Goal: Transaction & Acquisition: Purchase product/service

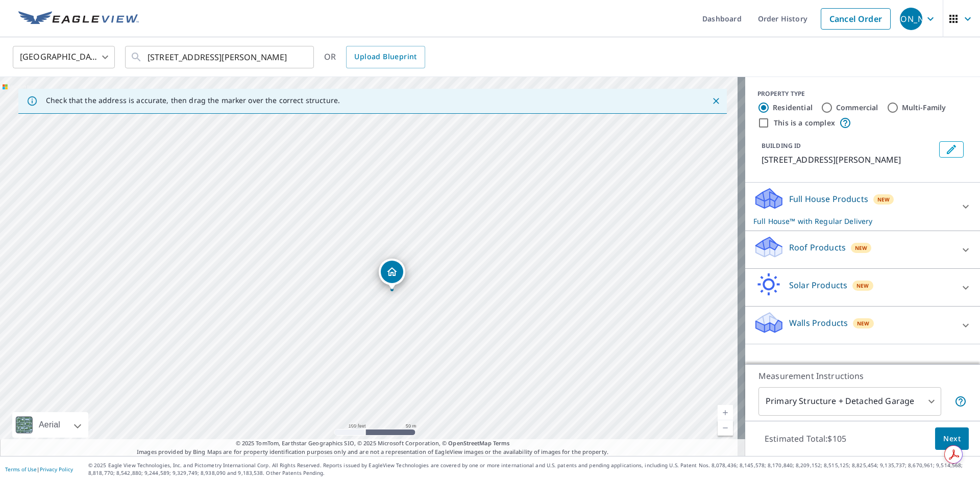
drag, startPoint x: 458, startPoint y: 216, endPoint x: 365, endPoint y: 338, distance: 152.6
click at [365, 341] on div "[STREET_ADDRESS][PERSON_NAME]" at bounding box center [372, 266] width 745 height 379
drag, startPoint x: 441, startPoint y: 335, endPoint x: 474, endPoint y: 231, distance: 109.3
click at [478, 231] on div "[STREET_ADDRESS][PERSON_NAME]" at bounding box center [372, 266] width 745 height 379
drag, startPoint x: 497, startPoint y: 231, endPoint x: 464, endPoint y: 249, distance: 37.0
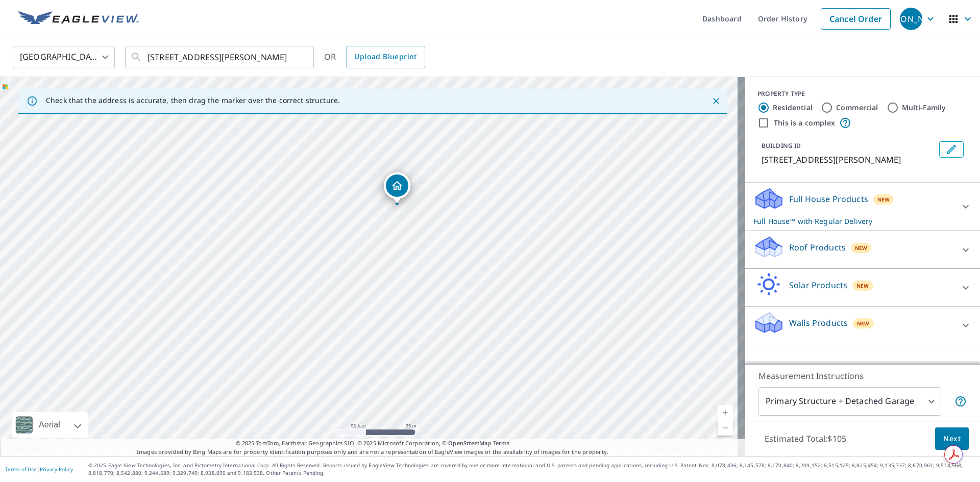
click at [464, 249] on div "[STREET_ADDRESS][PERSON_NAME]" at bounding box center [372, 266] width 745 height 379
click at [734, 21] on link "Dashboard" at bounding box center [722, 18] width 56 height 37
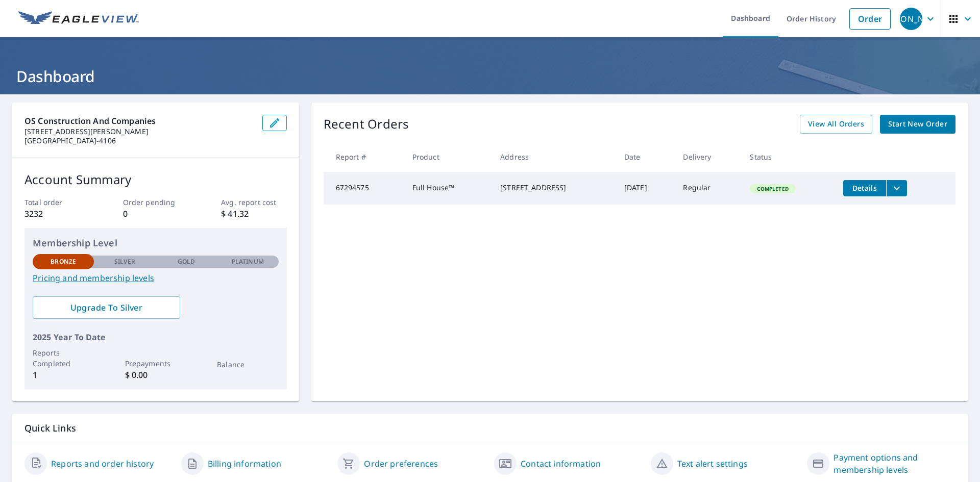
click at [144, 275] on link "Pricing and membership levels" at bounding box center [156, 278] width 246 height 12
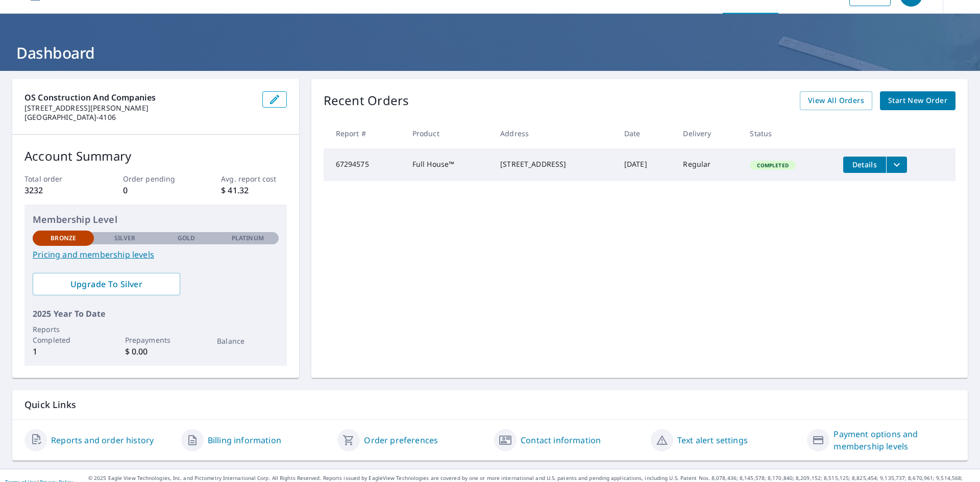
scroll to position [36, 0]
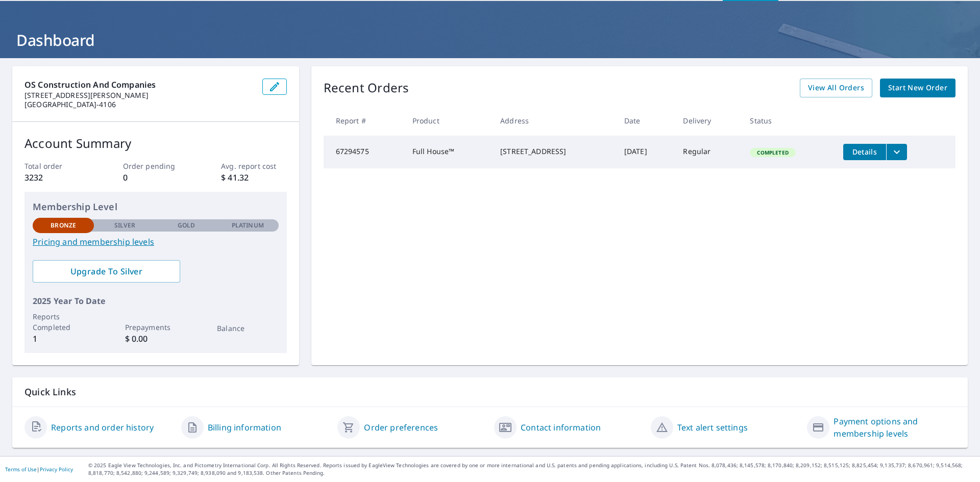
click at [132, 431] on link "Reports and order history" at bounding box center [102, 428] width 103 height 12
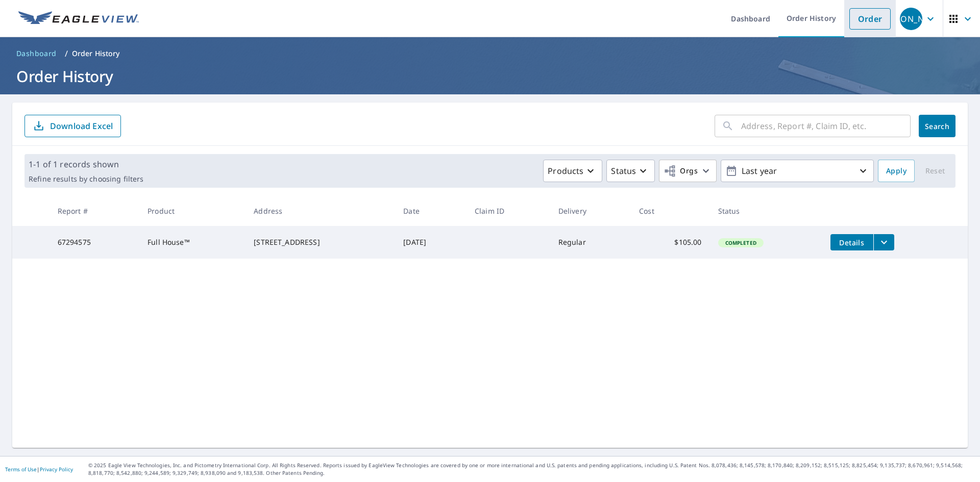
click at [864, 20] on link "Order" at bounding box center [869, 18] width 41 height 21
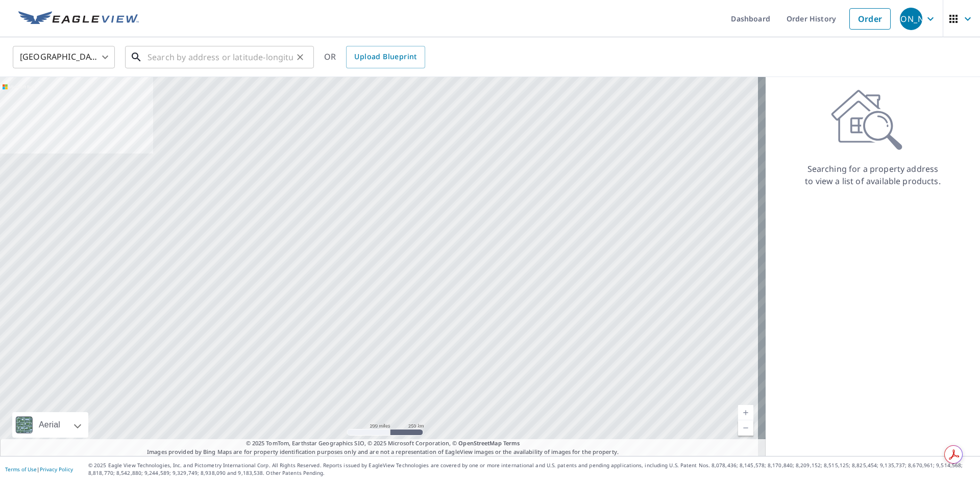
click at [192, 51] on input "text" at bounding box center [219, 57] width 145 height 29
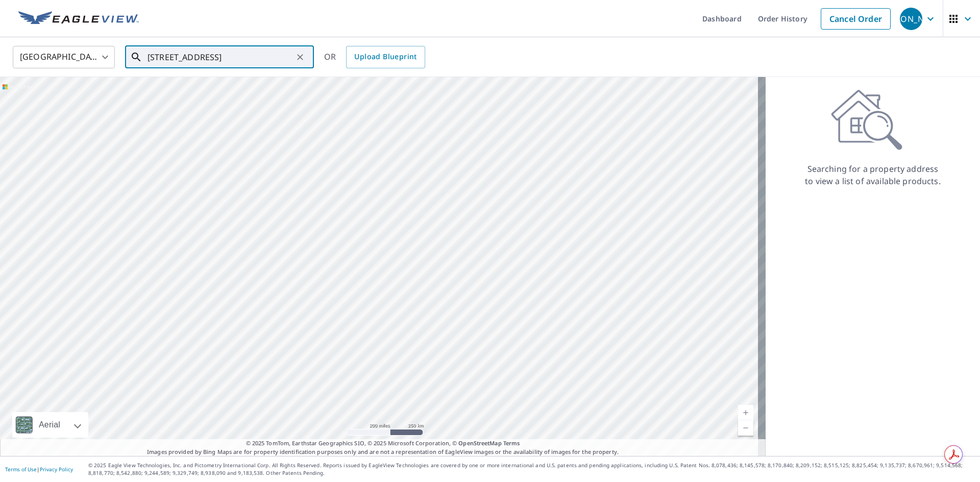
click at [252, 58] on input "[STREET_ADDRESS]" at bounding box center [219, 57] width 145 height 29
click at [242, 85] on span "[STREET_ADDRESS]" at bounding box center [225, 87] width 160 height 12
type input "[STREET_ADDRESS][PERSON_NAME]"
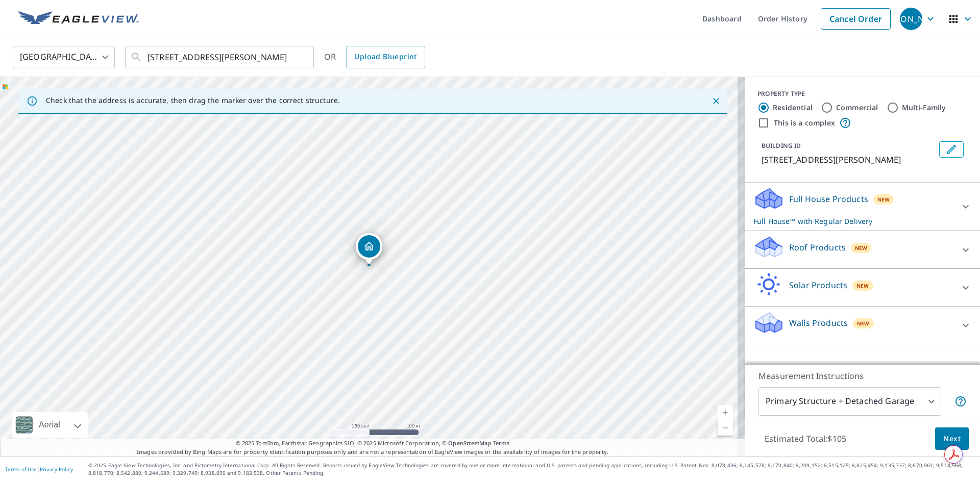
click at [845, 409] on body "[PERSON_NAME] [PERSON_NAME] Dashboard Order History Cancel Order JO [GEOGRAPHIC…" at bounding box center [490, 241] width 980 height 482
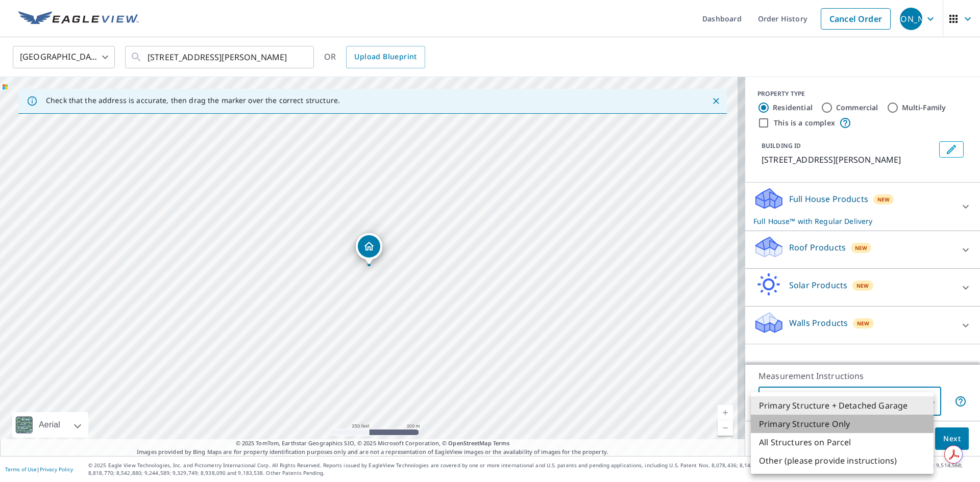
click at [841, 424] on li "Primary Structure Only" at bounding box center [842, 424] width 183 height 18
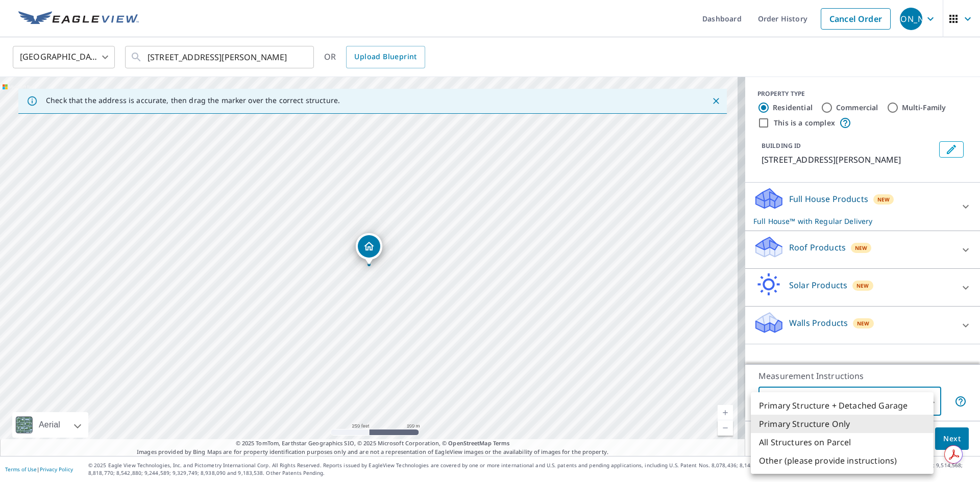
click at [840, 409] on body "[PERSON_NAME] [PERSON_NAME] Dashboard Order History Cancel Order JO [GEOGRAPHIC…" at bounding box center [490, 241] width 980 height 482
click at [840, 406] on li "Primary Structure + Detached Garage" at bounding box center [842, 406] width 183 height 18
type input "1"
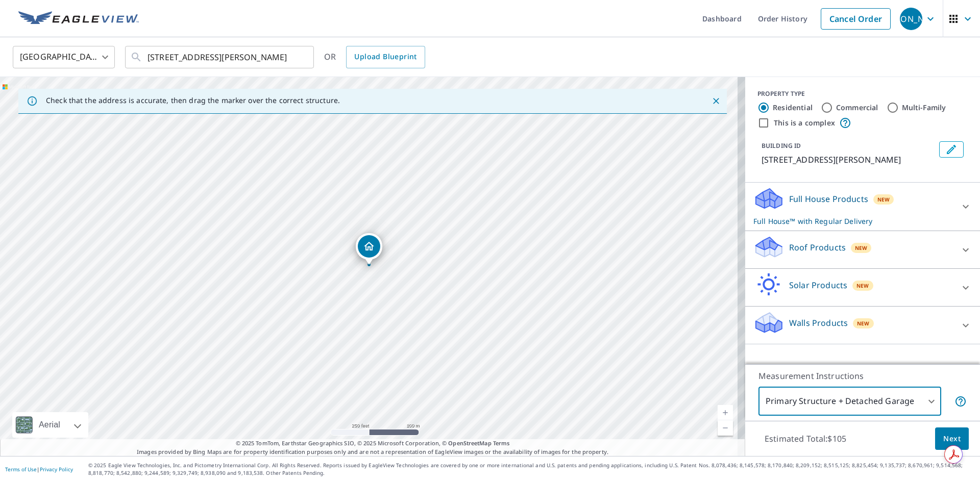
click at [935, 442] on button "Next" at bounding box center [952, 439] width 34 height 23
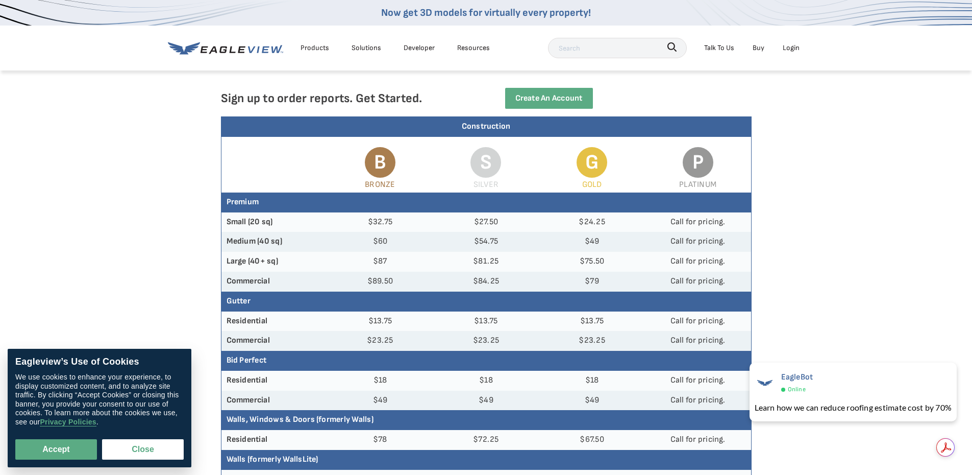
scroll to position [51, 0]
